Goal: Information Seeking & Learning: Learn about a topic

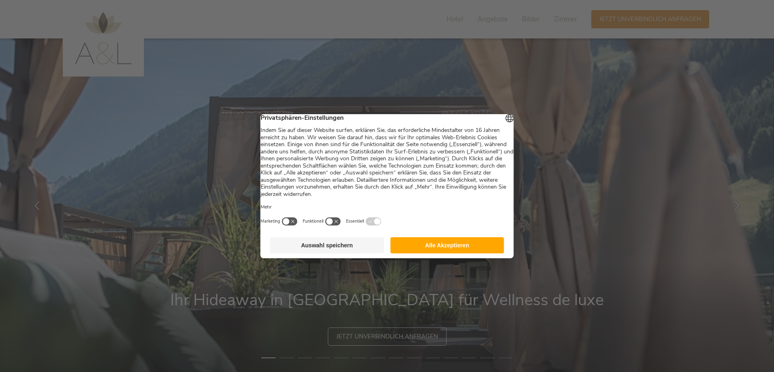
click at [458, 248] on button "Alle Akzeptieren" at bounding box center [447, 245] width 114 height 16
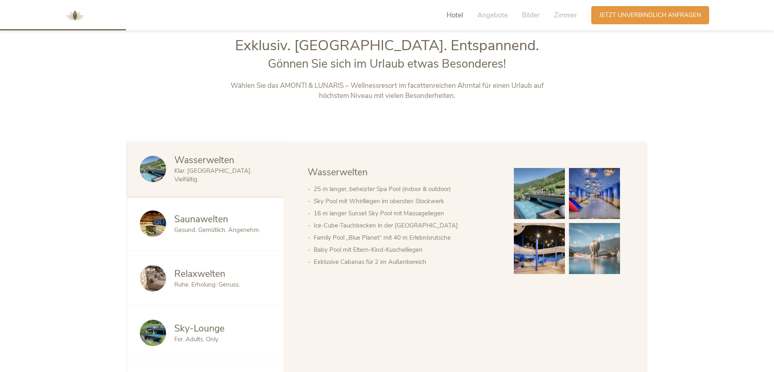
scroll to position [284, 0]
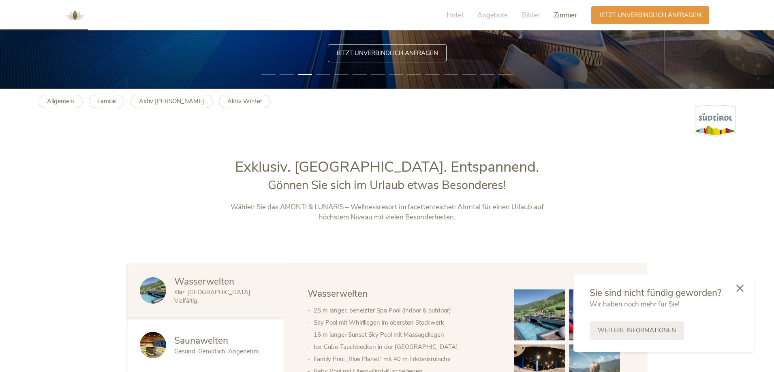
click at [557, 14] on span "Zimmer" at bounding box center [565, 15] width 23 height 9
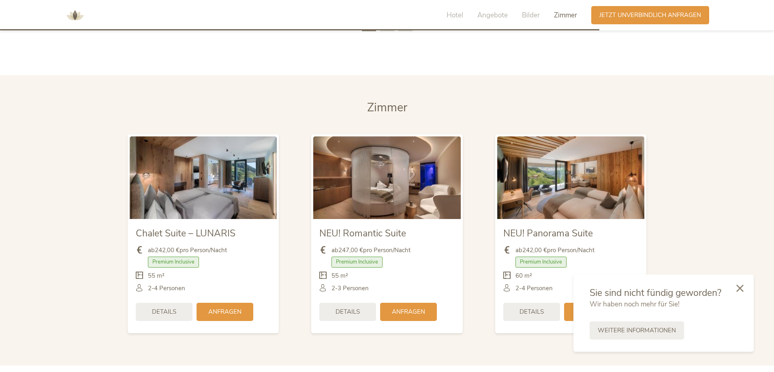
scroll to position [1974, 0]
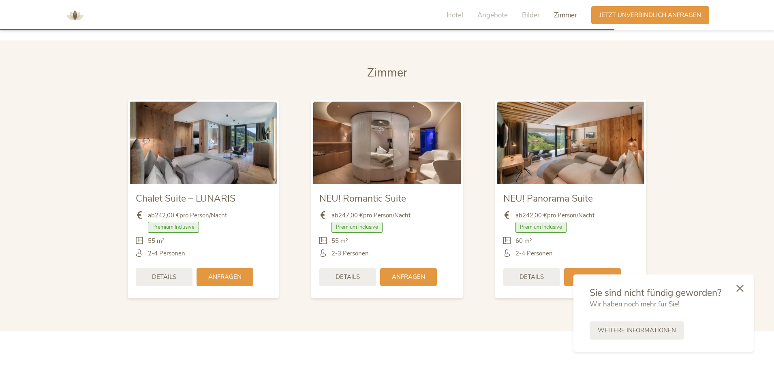
click at [209, 138] on img at bounding box center [203, 143] width 147 height 83
click at [196, 199] on span "Chalet Suite – LUNARIS" at bounding box center [186, 198] width 100 height 13
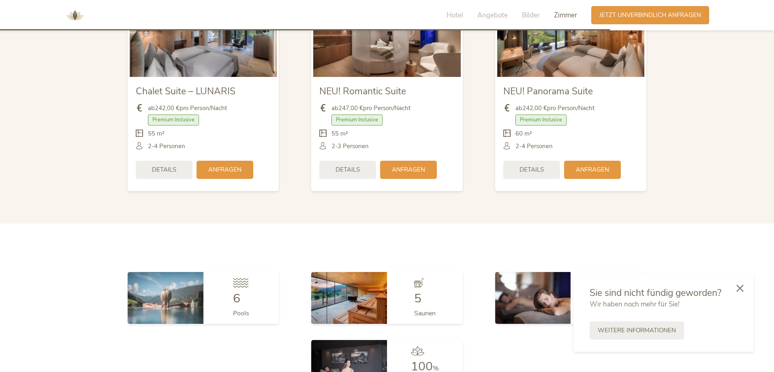
scroll to position [1919, 0]
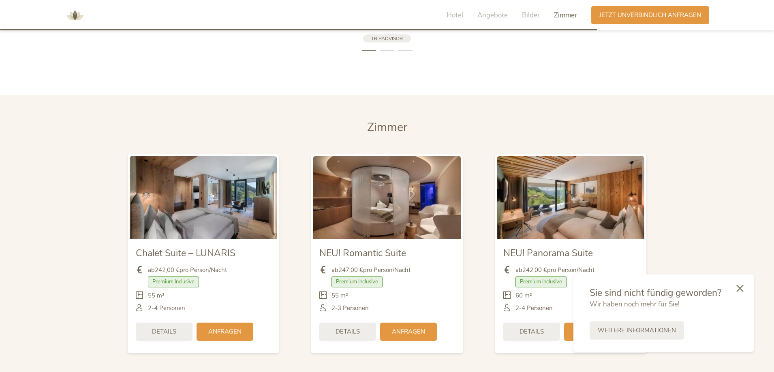
click at [201, 255] on span "Chalet Suite – LUNARIS" at bounding box center [186, 253] width 100 height 13
click at [220, 201] on img at bounding box center [203, 197] width 147 height 83
click at [226, 203] on img at bounding box center [203, 197] width 147 height 83
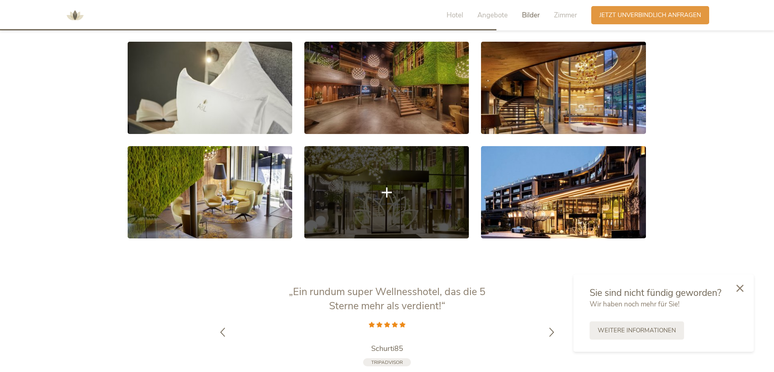
scroll to position [1514, 0]
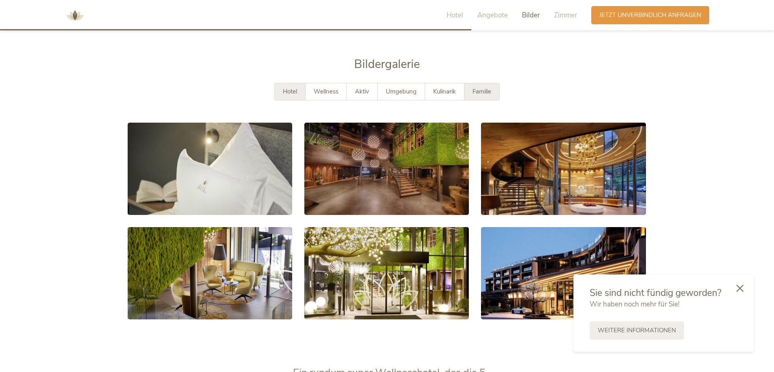
click at [480, 93] on span "Familie" at bounding box center [481, 92] width 19 height 8
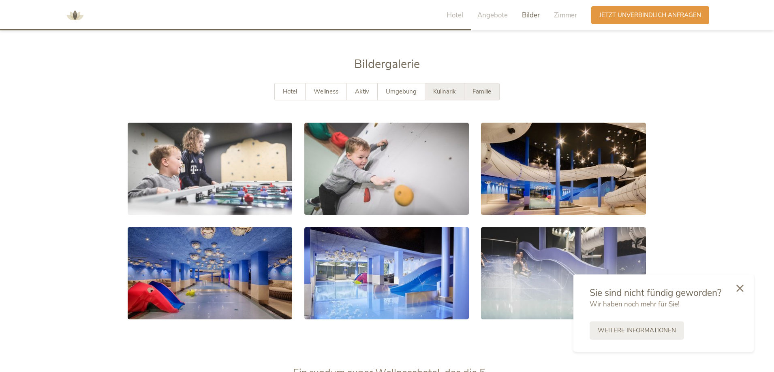
click at [443, 90] on span "Kulinarik" at bounding box center [444, 92] width 23 height 8
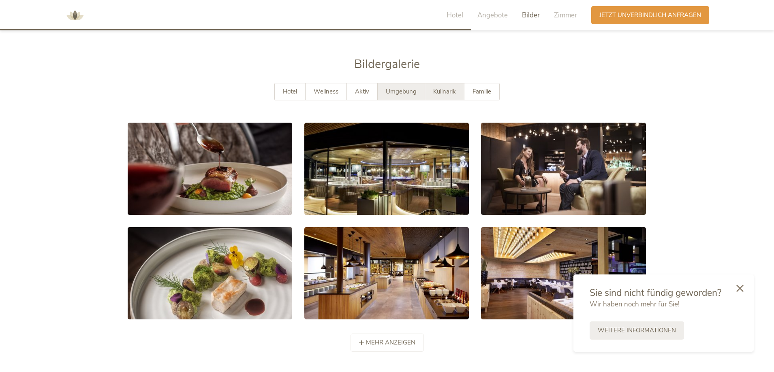
click at [407, 87] on div "Umgebung" at bounding box center [401, 91] width 47 height 17
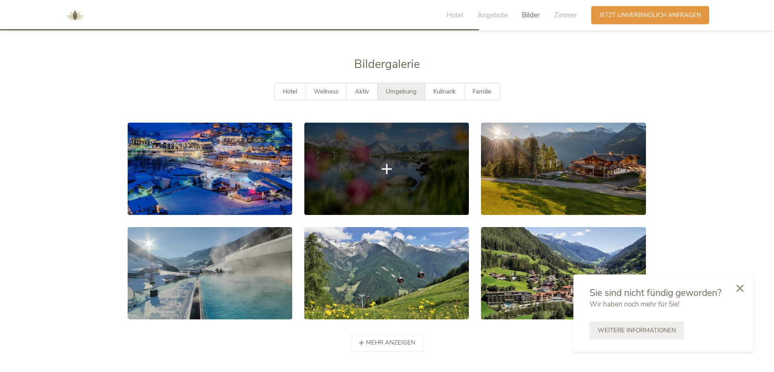
scroll to position [1554, 0]
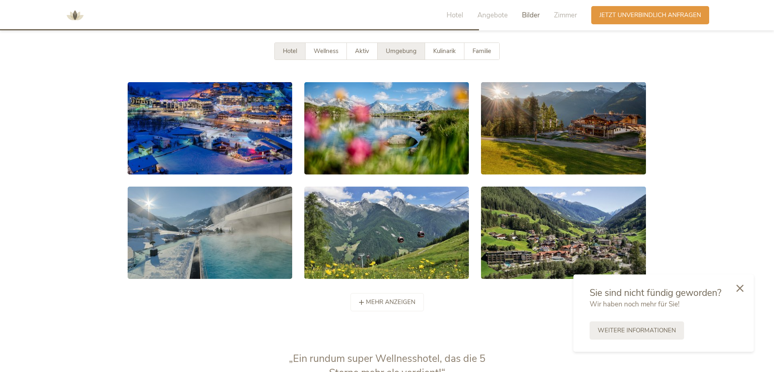
click at [295, 47] on span "Hotel" at bounding box center [290, 51] width 14 height 8
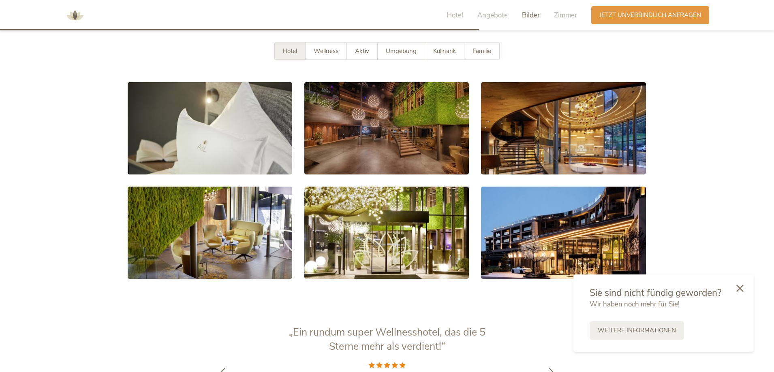
scroll to position [1595, 0]
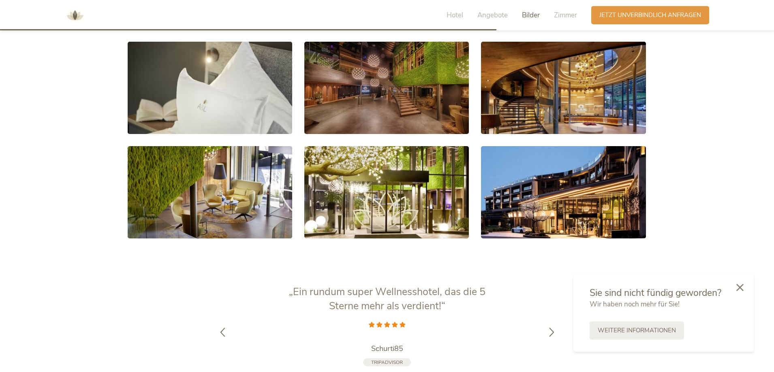
click at [743, 291] on icon at bounding box center [739, 287] width 7 height 7
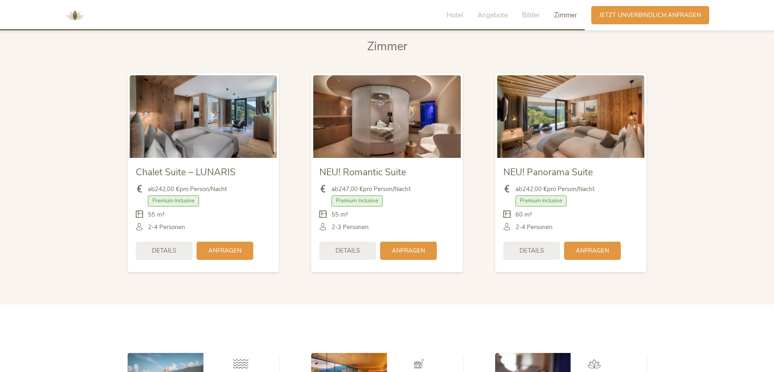
scroll to position [1838, 0]
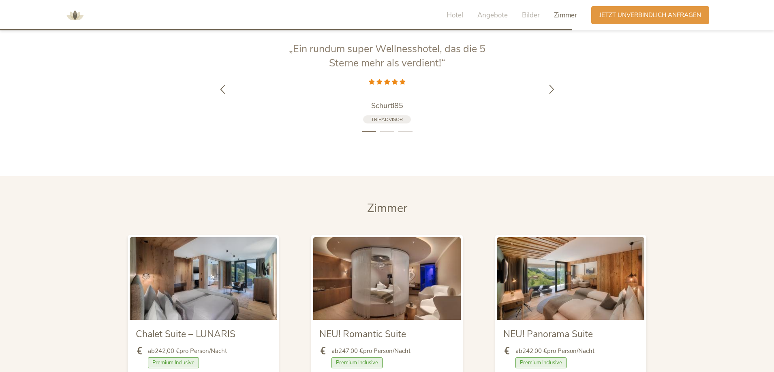
click at [361, 295] on img at bounding box center [386, 278] width 147 height 83
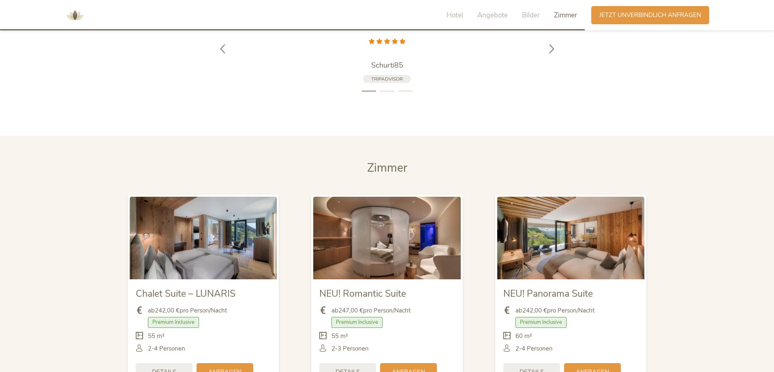
click at [372, 297] on span "NEU! Romantic Suite" at bounding box center [362, 294] width 87 height 13
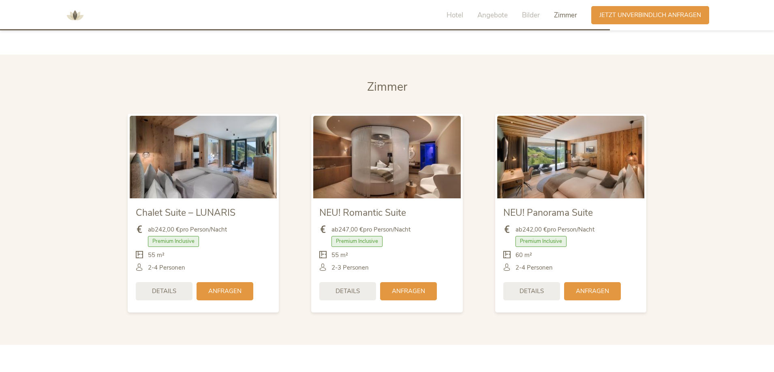
scroll to position [1757, 0]
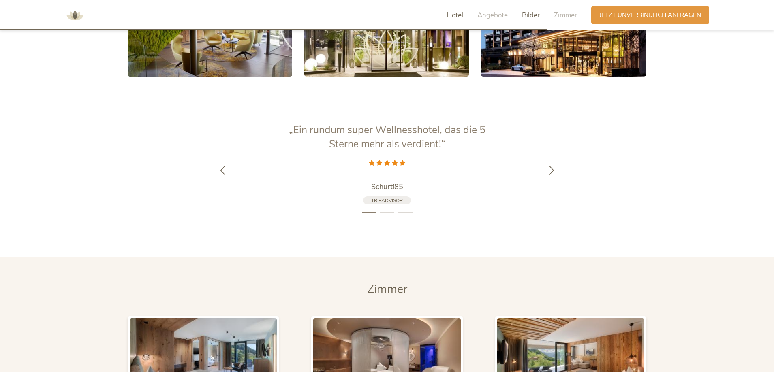
click at [458, 13] on span "Hotel" at bounding box center [455, 15] width 17 height 9
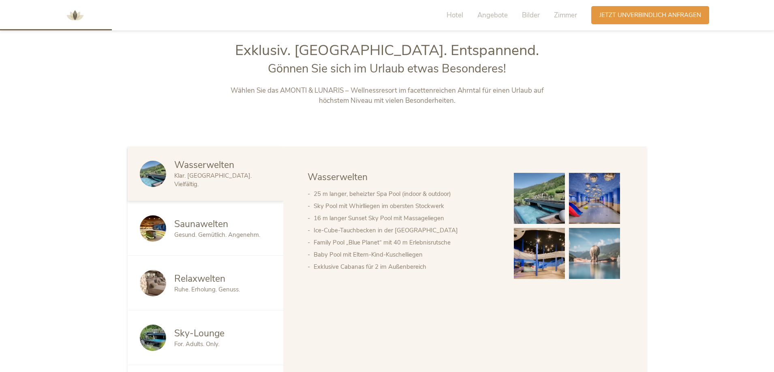
scroll to position [319, 0]
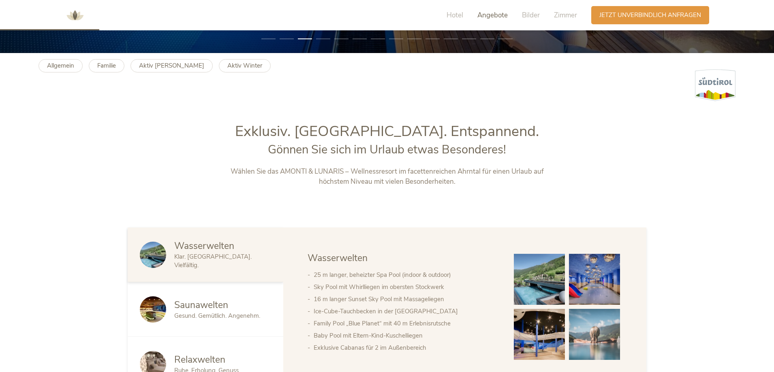
click at [497, 17] on span "Angebote" at bounding box center [492, 15] width 30 height 9
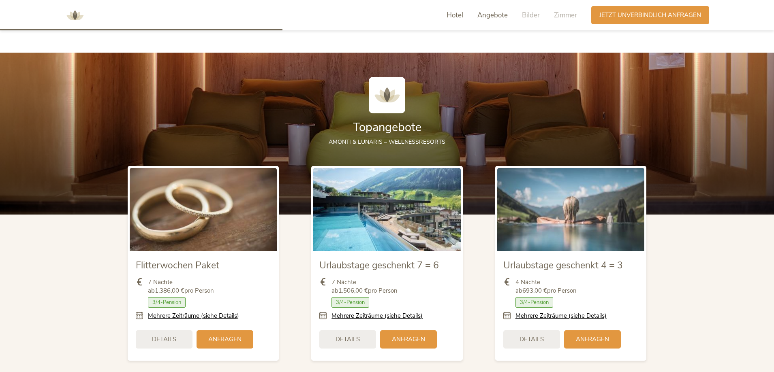
scroll to position [936, 0]
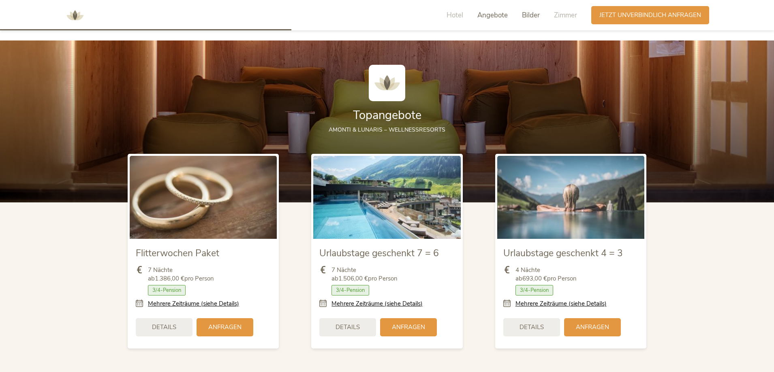
click at [526, 18] on span "Bilder" at bounding box center [531, 15] width 18 height 9
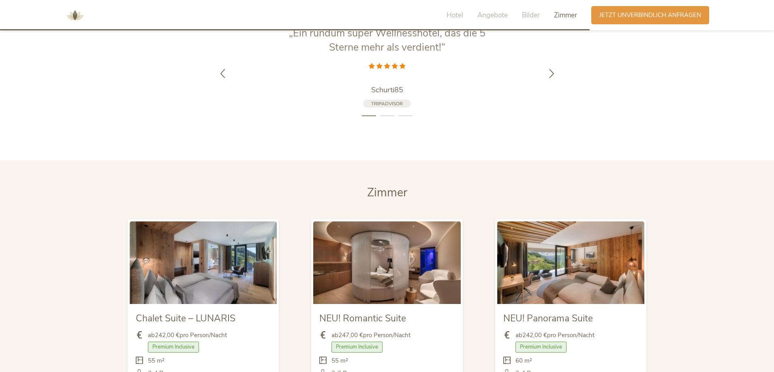
scroll to position [1894, 0]
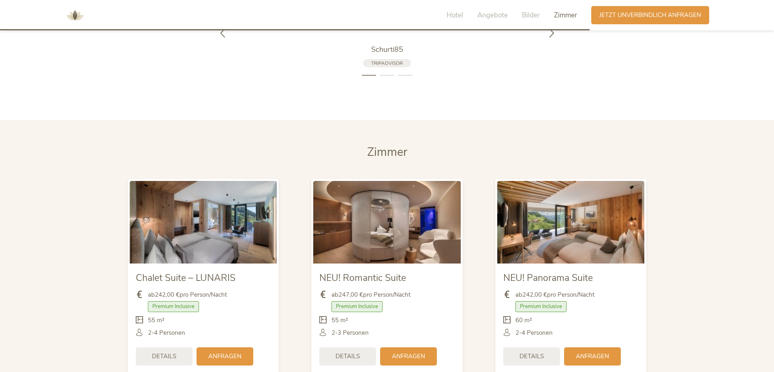
click at [368, 214] on img at bounding box center [386, 222] width 147 height 83
click at [382, 73] on li "2" at bounding box center [387, 75] width 14 height 8
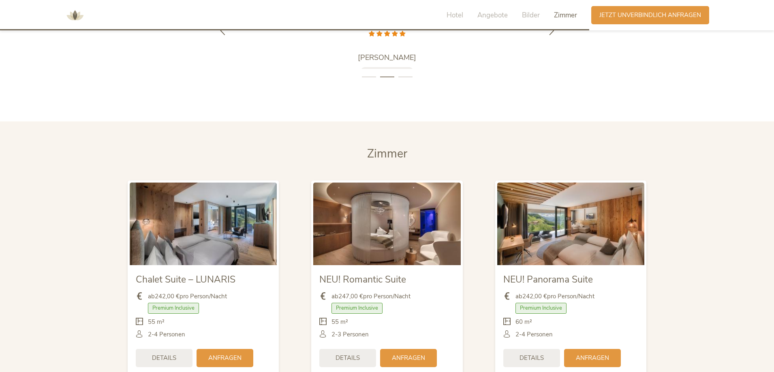
scroll to position [1902, 0]
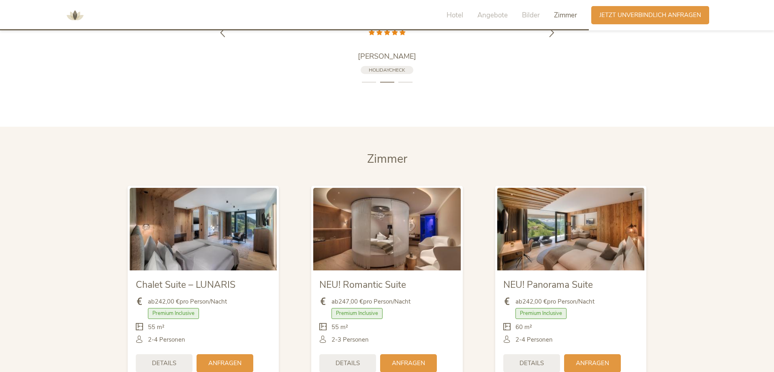
click at [402, 81] on li "3" at bounding box center [405, 82] width 14 height 8
click at [558, 240] on img at bounding box center [570, 229] width 147 height 83
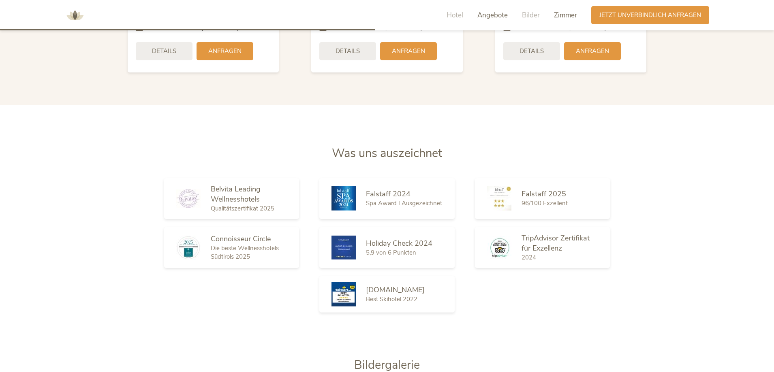
click at [556, 17] on span "Zimmer" at bounding box center [565, 15] width 23 height 9
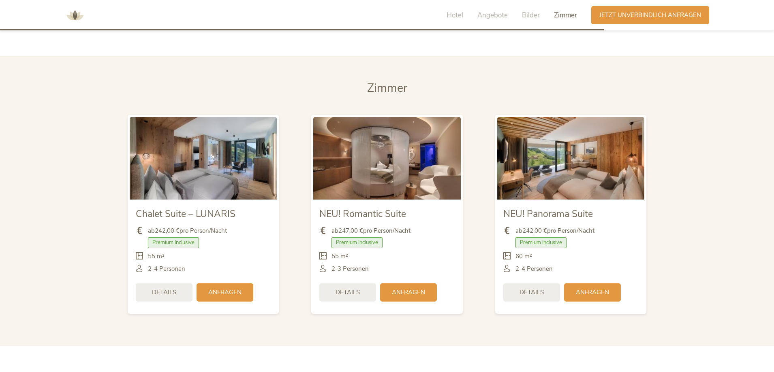
scroll to position [1988, 0]
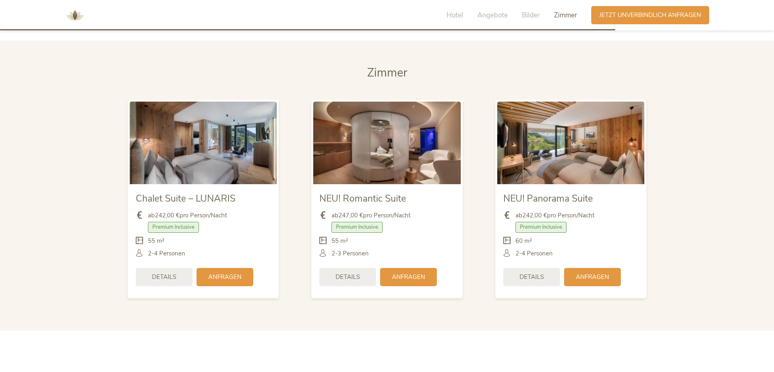
click at [410, 103] on img at bounding box center [386, 143] width 147 height 83
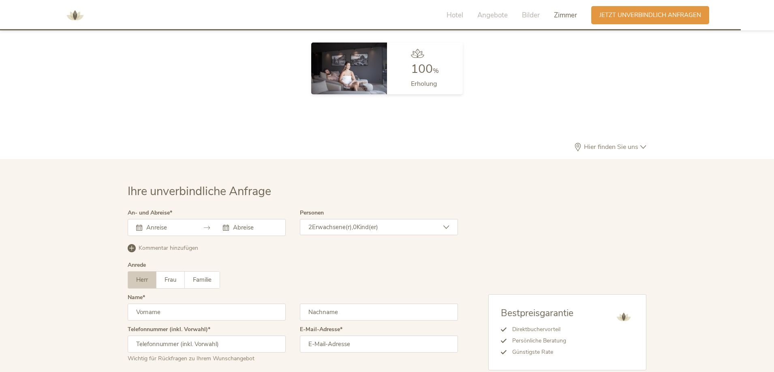
scroll to position [2501, 0]
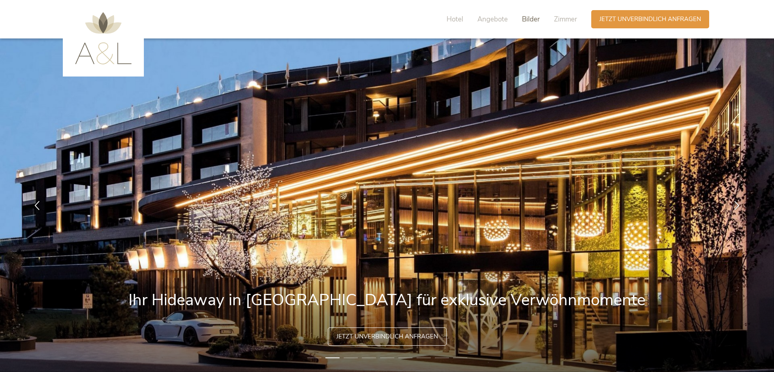
click at [528, 18] on span "Bilder" at bounding box center [531, 19] width 18 height 9
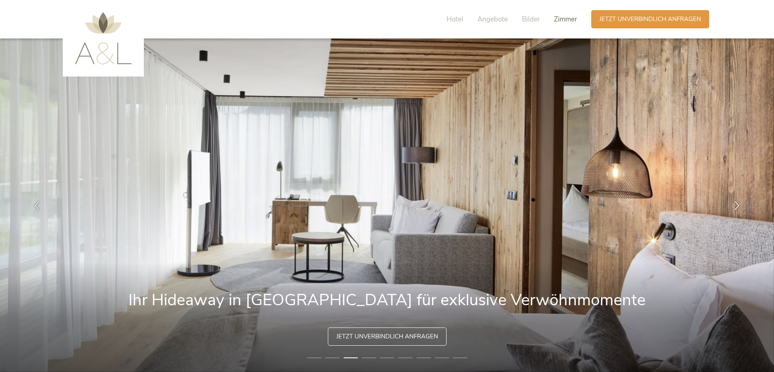
click at [558, 16] on span "Zimmer" at bounding box center [565, 19] width 23 height 9
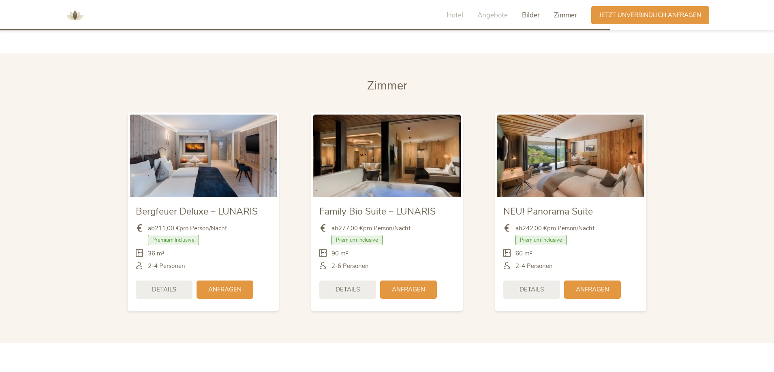
click at [533, 17] on span "Bilder" at bounding box center [531, 15] width 18 height 9
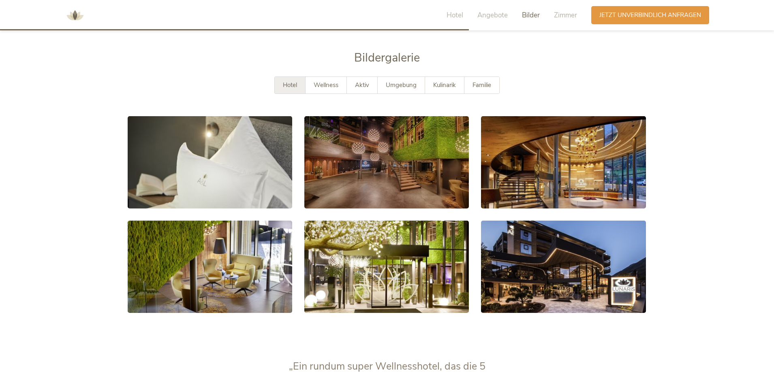
scroll to position [1469, 0]
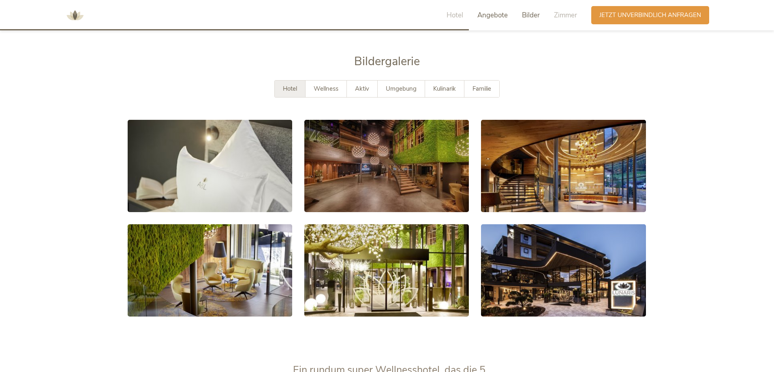
click at [486, 13] on span "Angebote" at bounding box center [492, 15] width 30 height 9
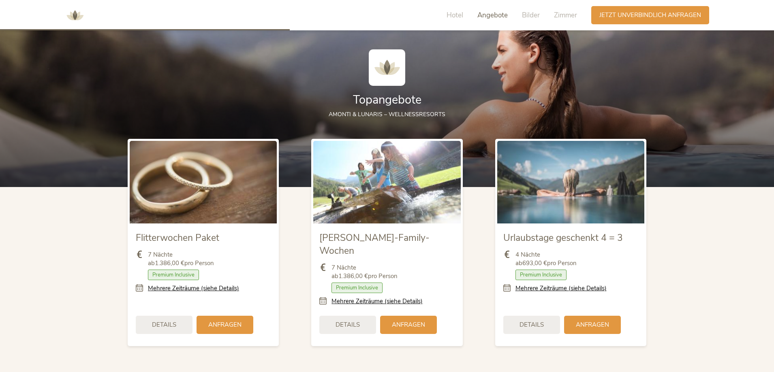
scroll to position [882, 0]
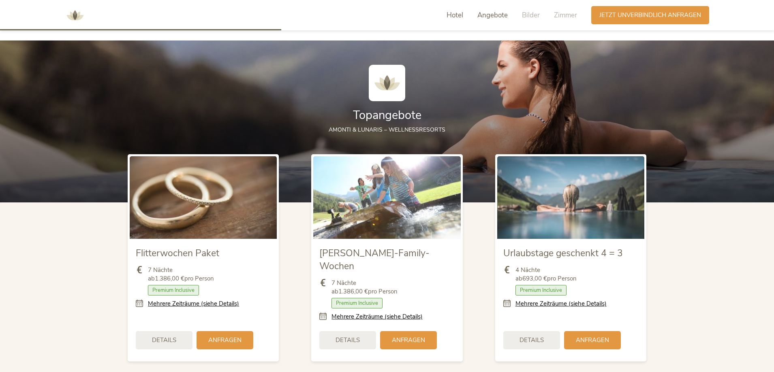
click at [459, 12] on span "Hotel" at bounding box center [455, 15] width 17 height 9
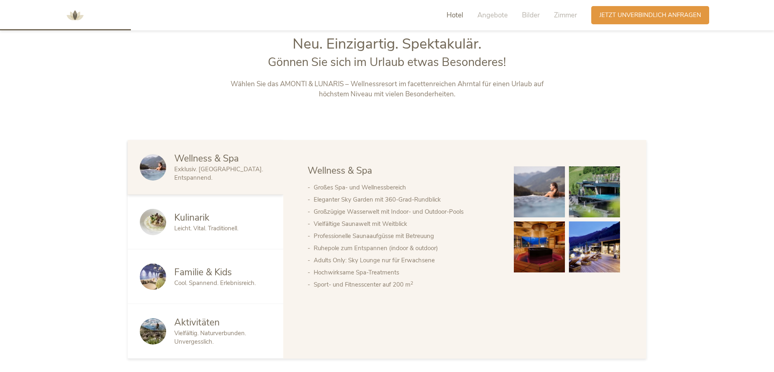
scroll to position [400, 0]
